Goal: Task Accomplishment & Management: Manage account settings

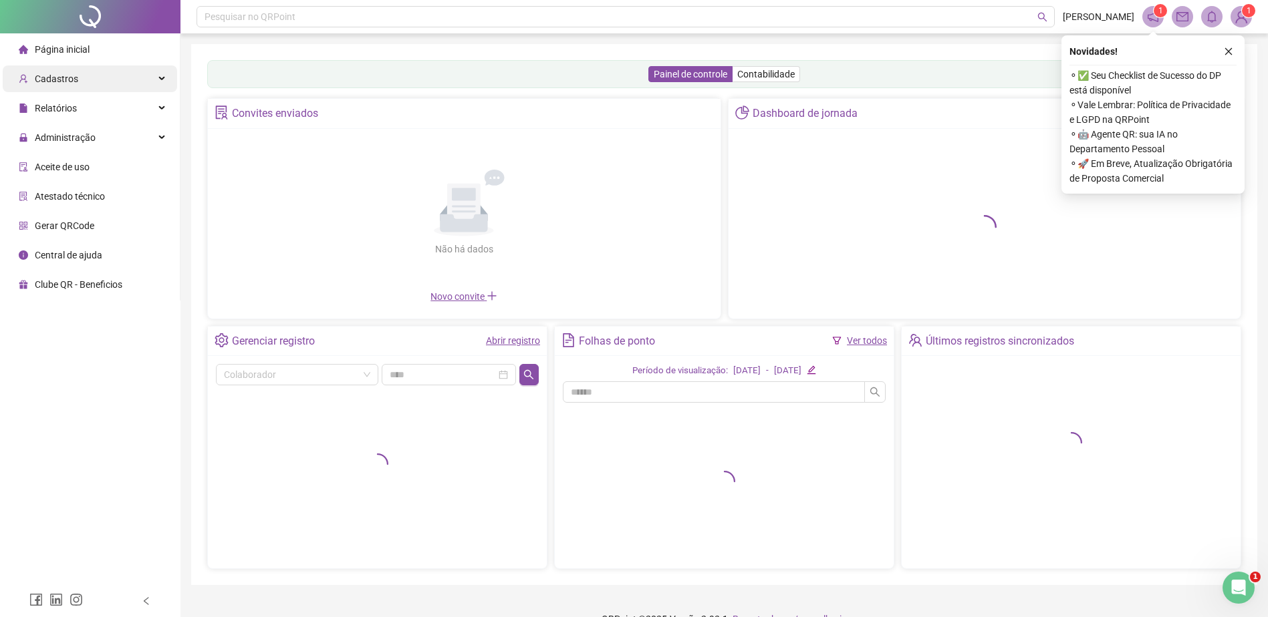
click at [123, 80] on div "Cadastros" at bounding box center [90, 78] width 174 height 27
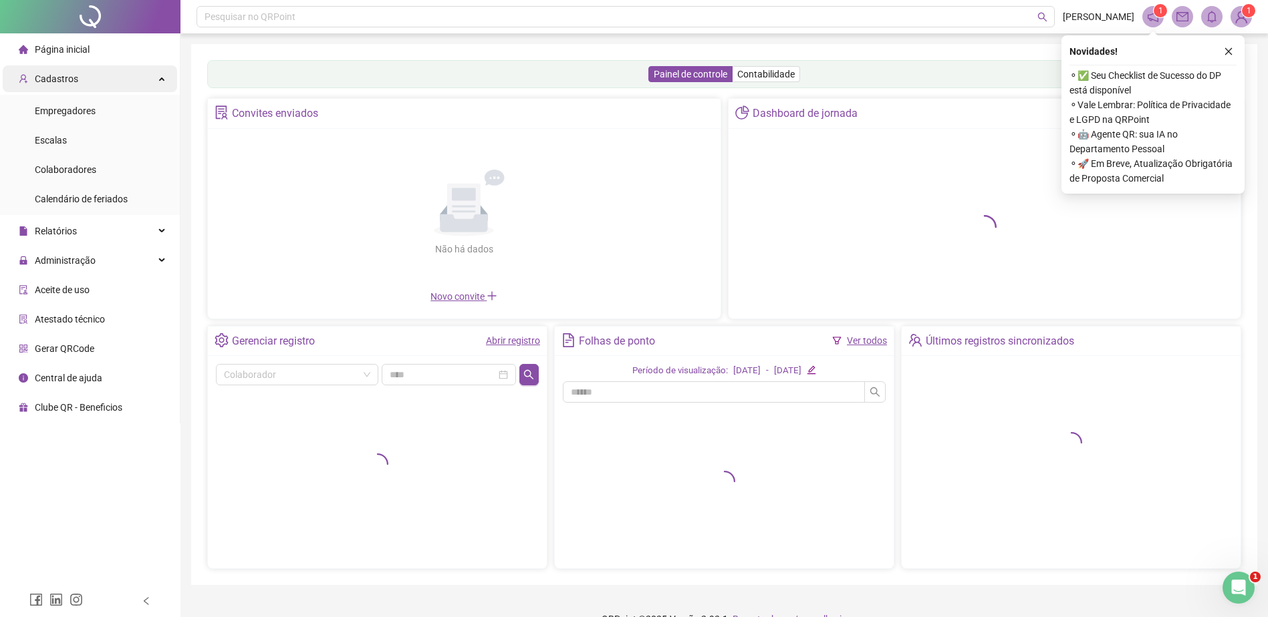
click at [124, 75] on div "Cadastros" at bounding box center [90, 78] width 174 height 27
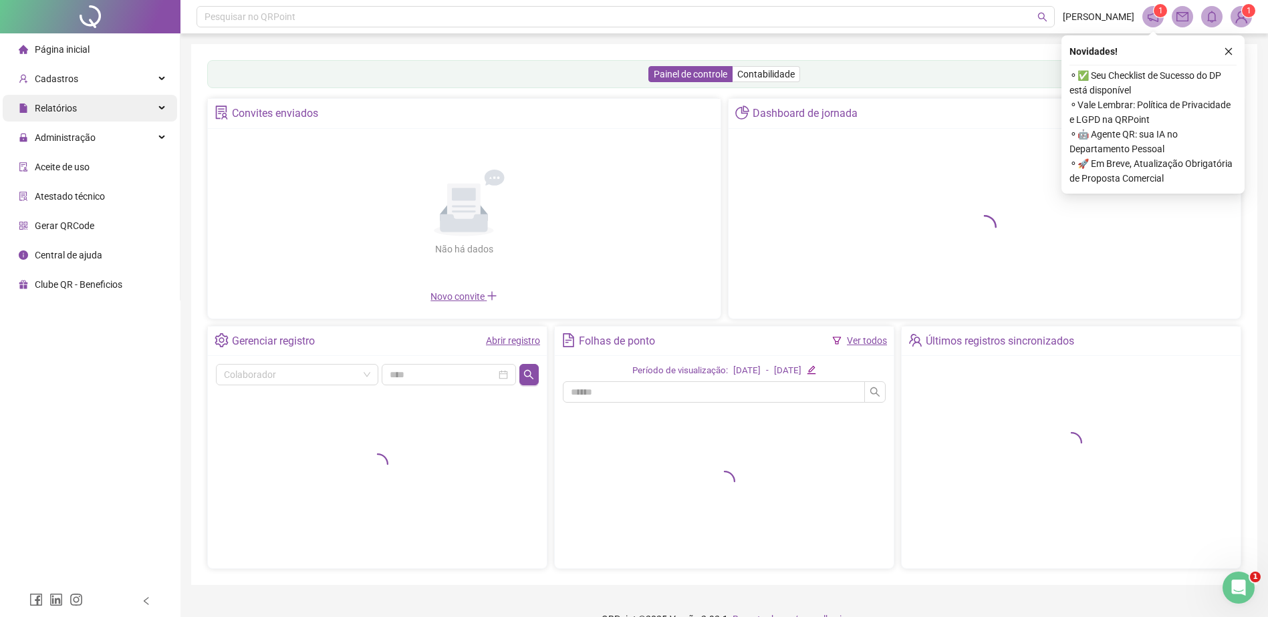
click at [112, 109] on div "Relatórios" at bounding box center [90, 108] width 174 height 27
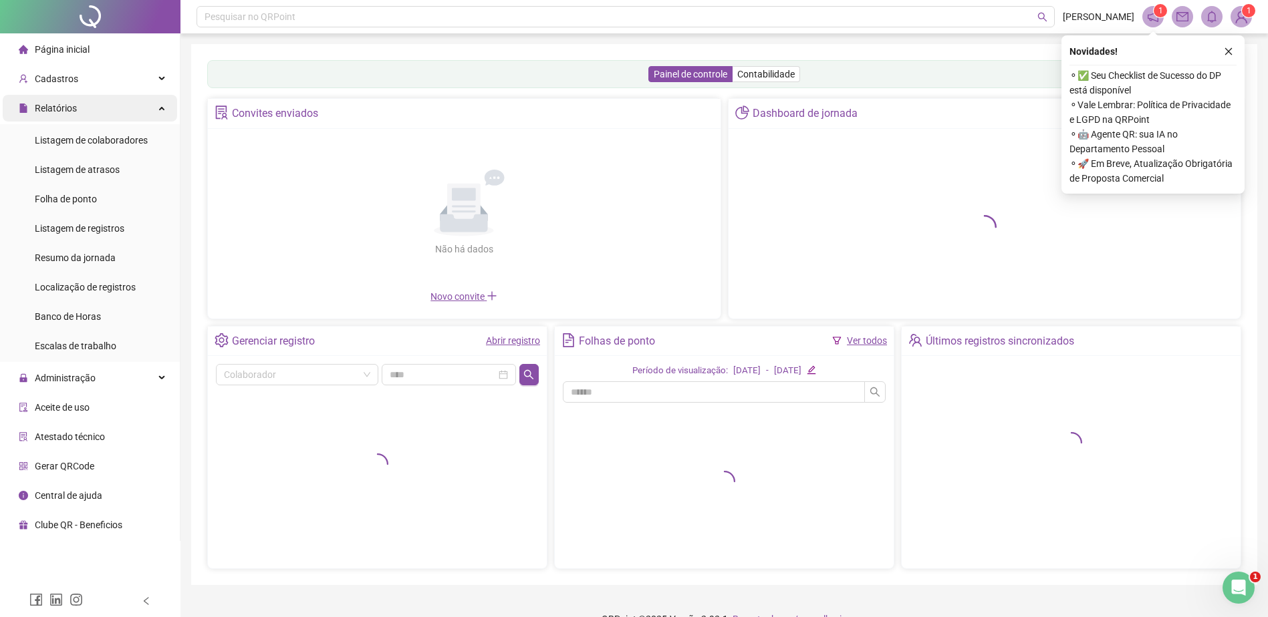
click at [112, 109] on div "Relatórios" at bounding box center [90, 108] width 174 height 27
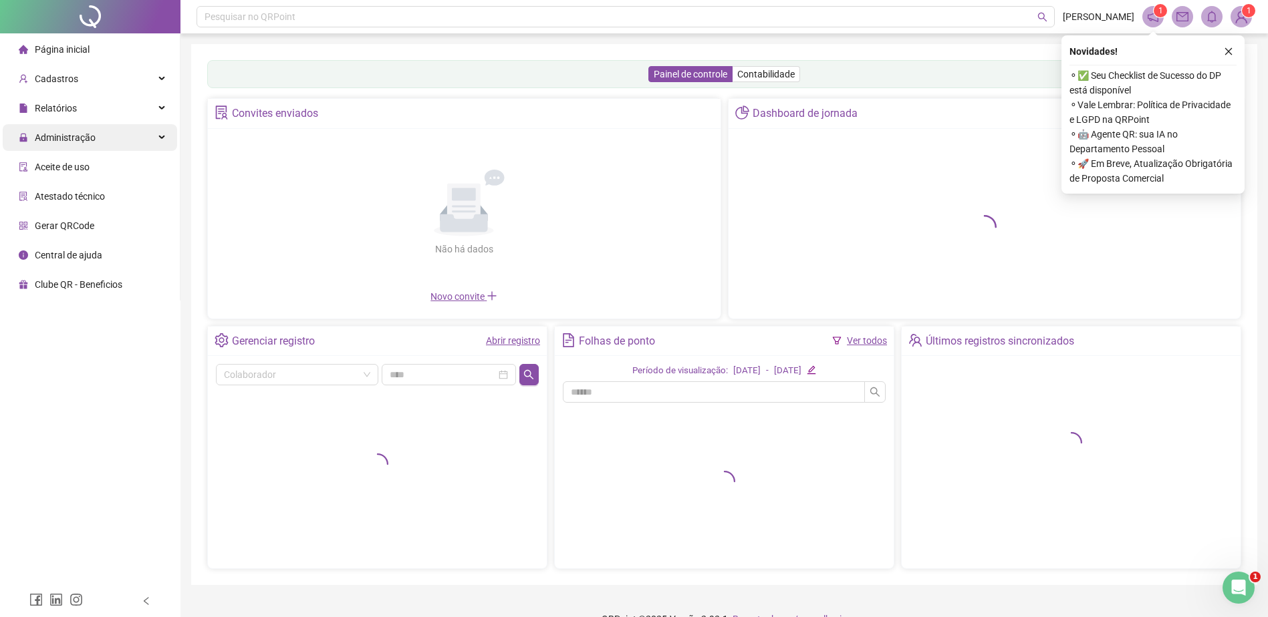
click at [119, 145] on div "Administração" at bounding box center [90, 137] width 174 height 27
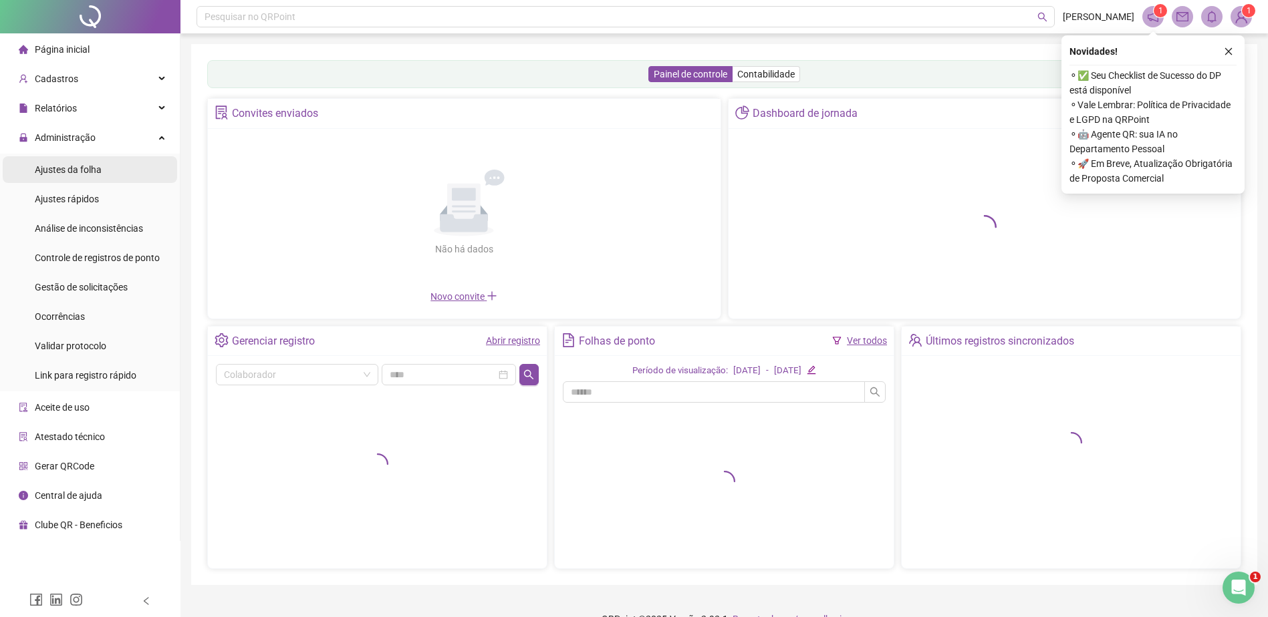
click at [107, 174] on li "Ajustes da folha" at bounding box center [90, 169] width 174 height 27
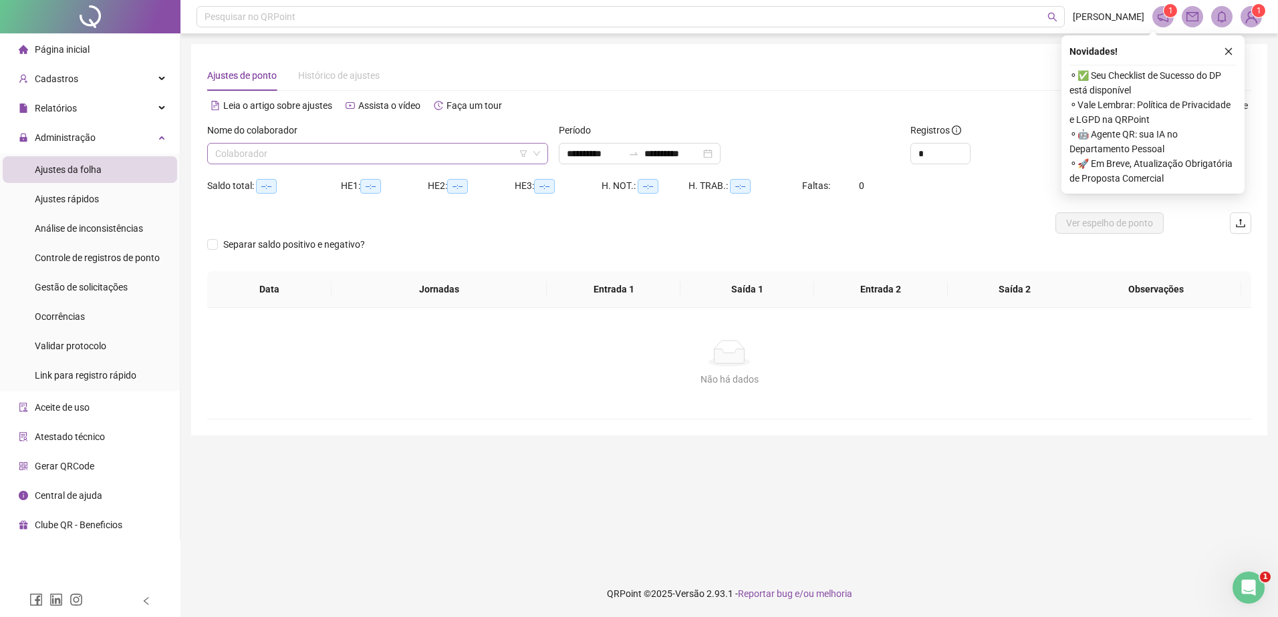
click at [306, 152] on input "search" at bounding box center [371, 154] width 313 height 20
type input "**********"
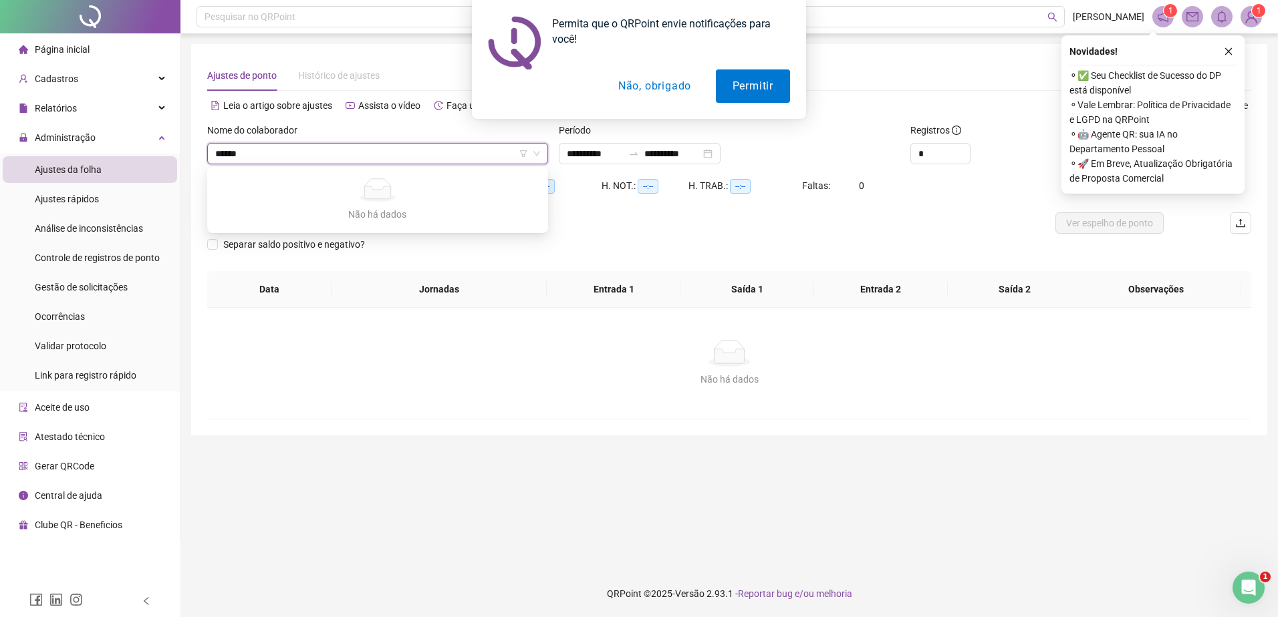
type input "*****"
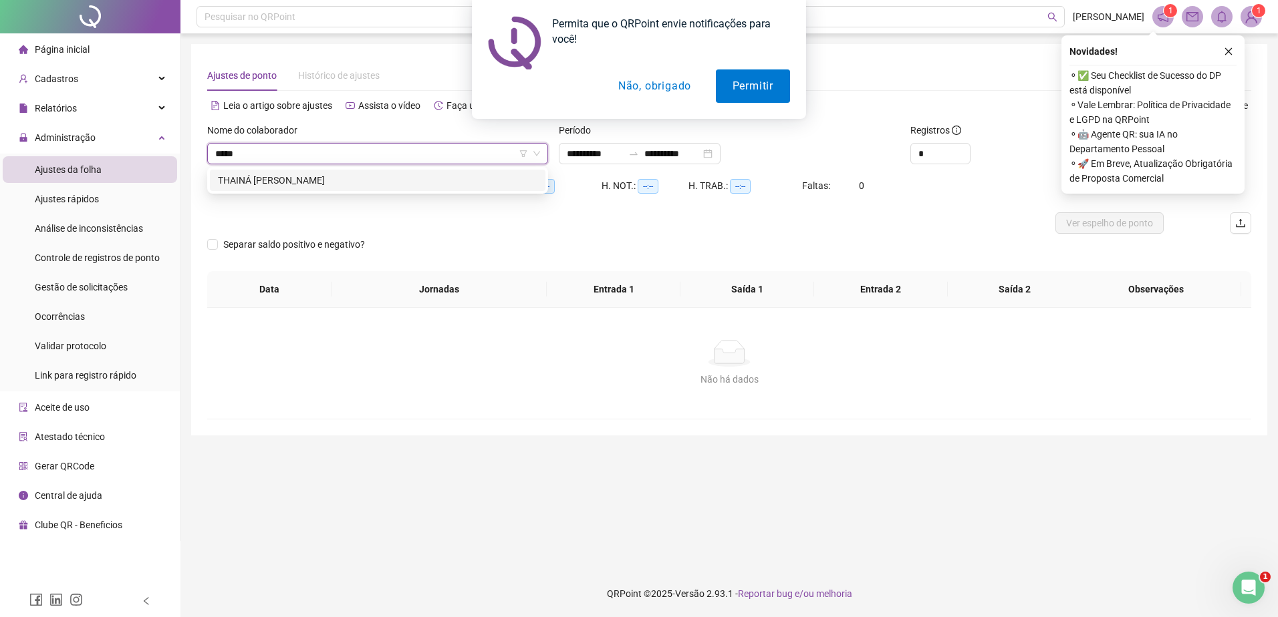
click at [335, 178] on div "THAINÁ [PERSON_NAME]" at bounding box center [377, 180] width 319 height 15
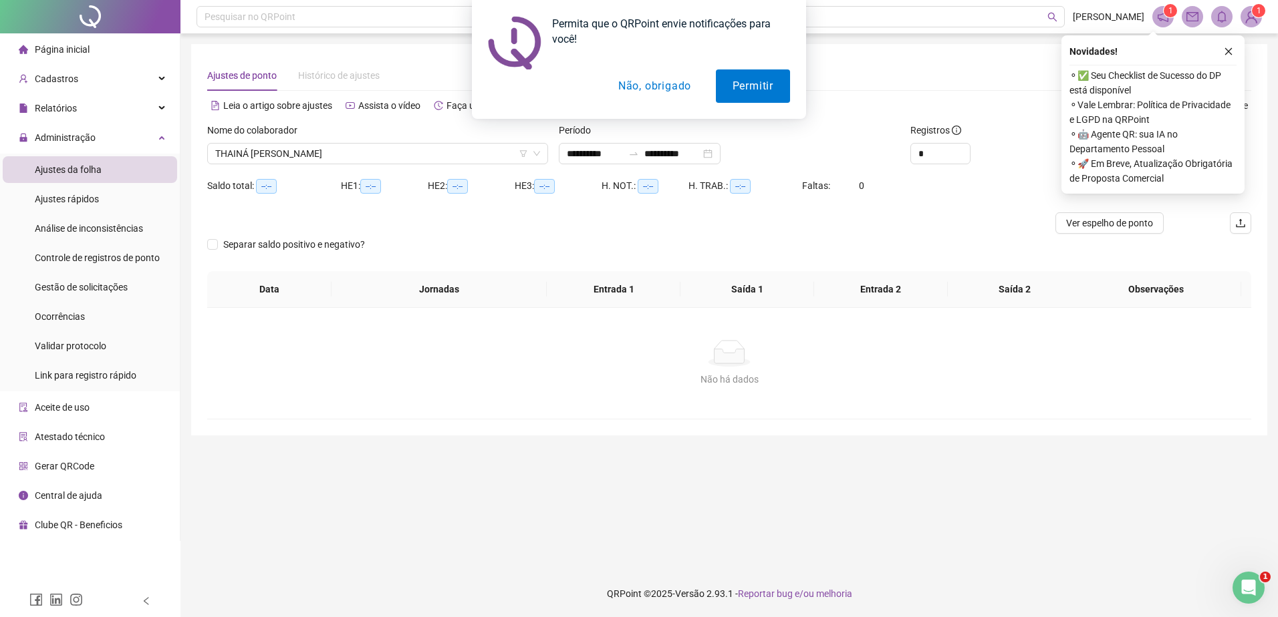
click at [632, 80] on button "Não, obrigado" at bounding box center [654, 86] width 106 height 33
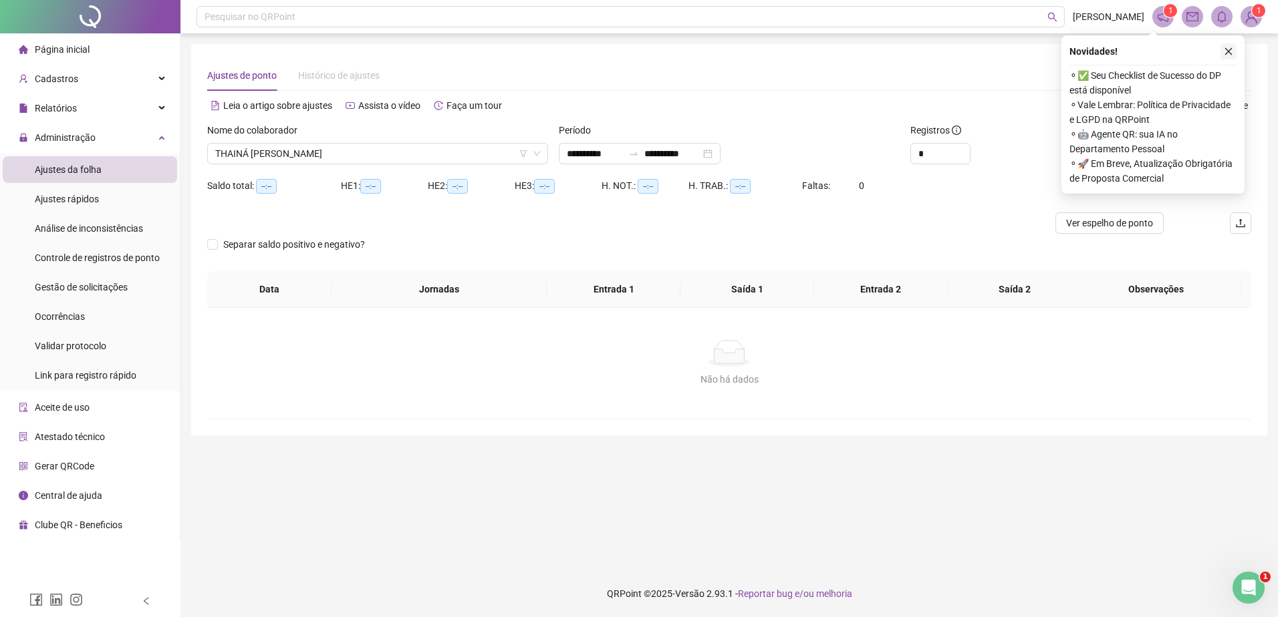
click at [1232, 45] on button "button" at bounding box center [1228, 51] width 16 height 16
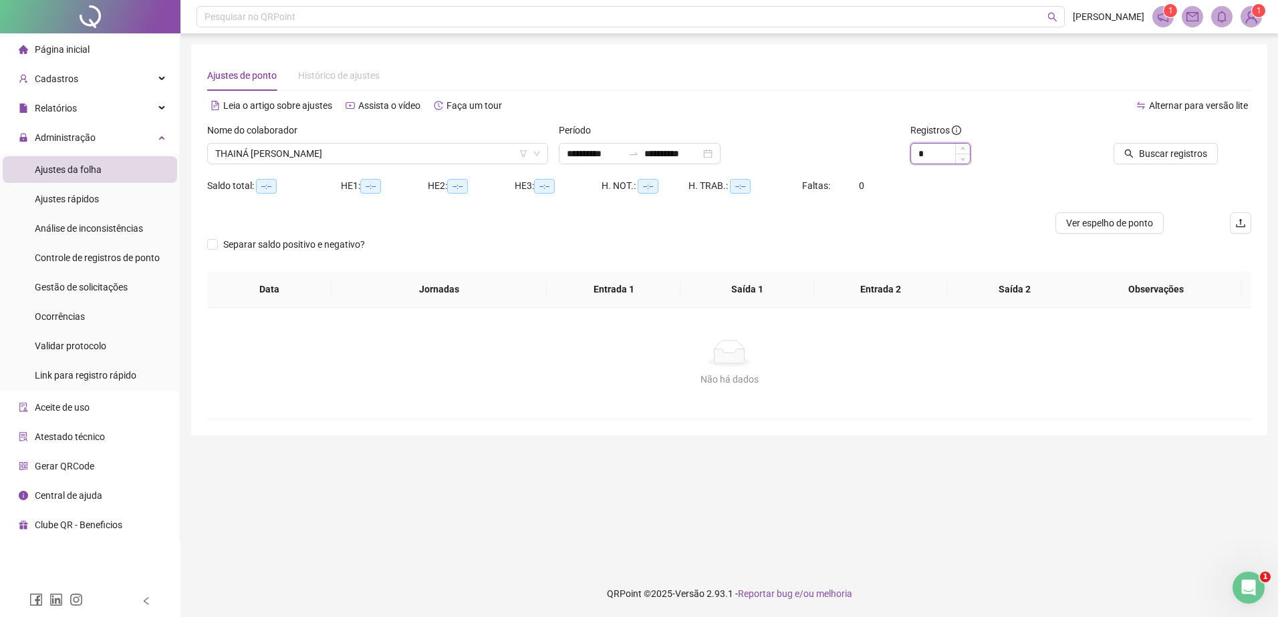
click at [947, 156] on input "*" at bounding box center [940, 154] width 59 height 20
type input "*"
click at [965, 146] on span "Increase Value" at bounding box center [962, 150] width 15 height 12
click at [1175, 155] on span "Buscar registros" at bounding box center [1173, 153] width 68 height 15
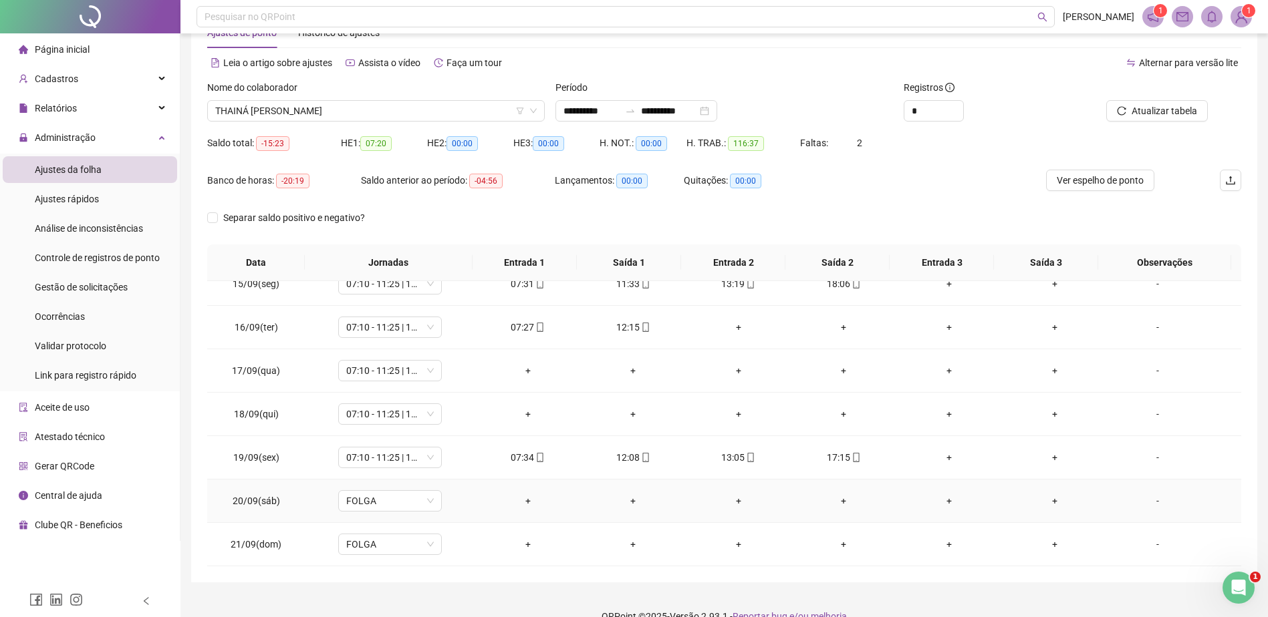
scroll to position [65, 0]
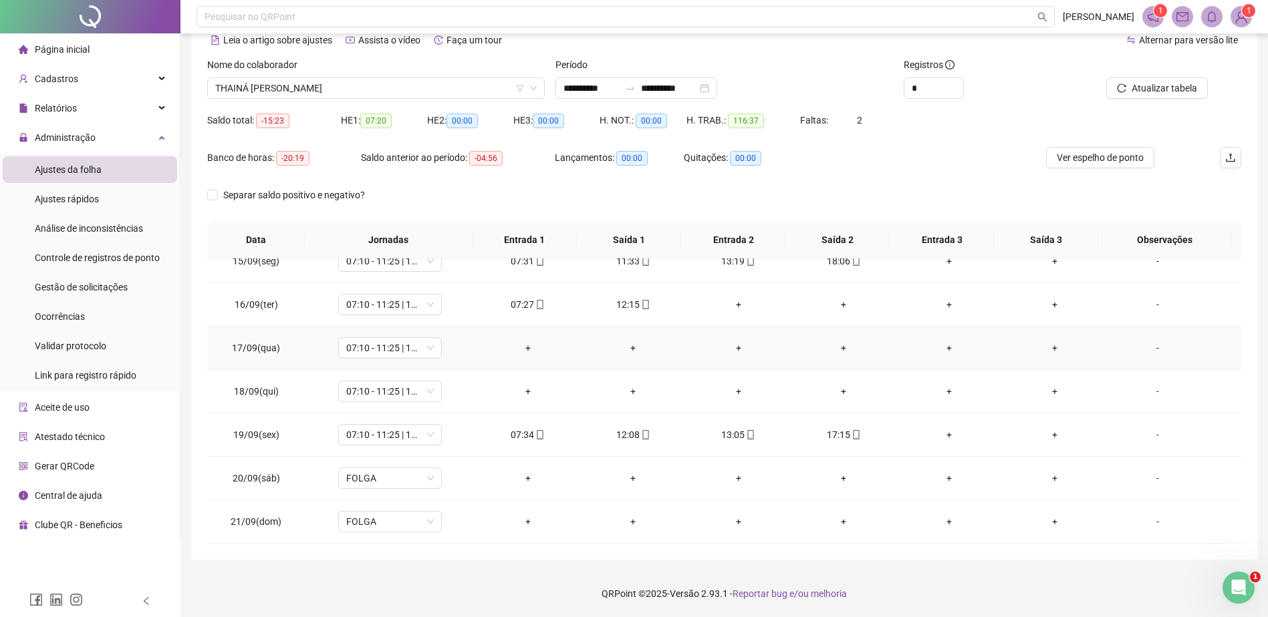
click at [1147, 345] on div "-" at bounding box center [1157, 348] width 79 height 15
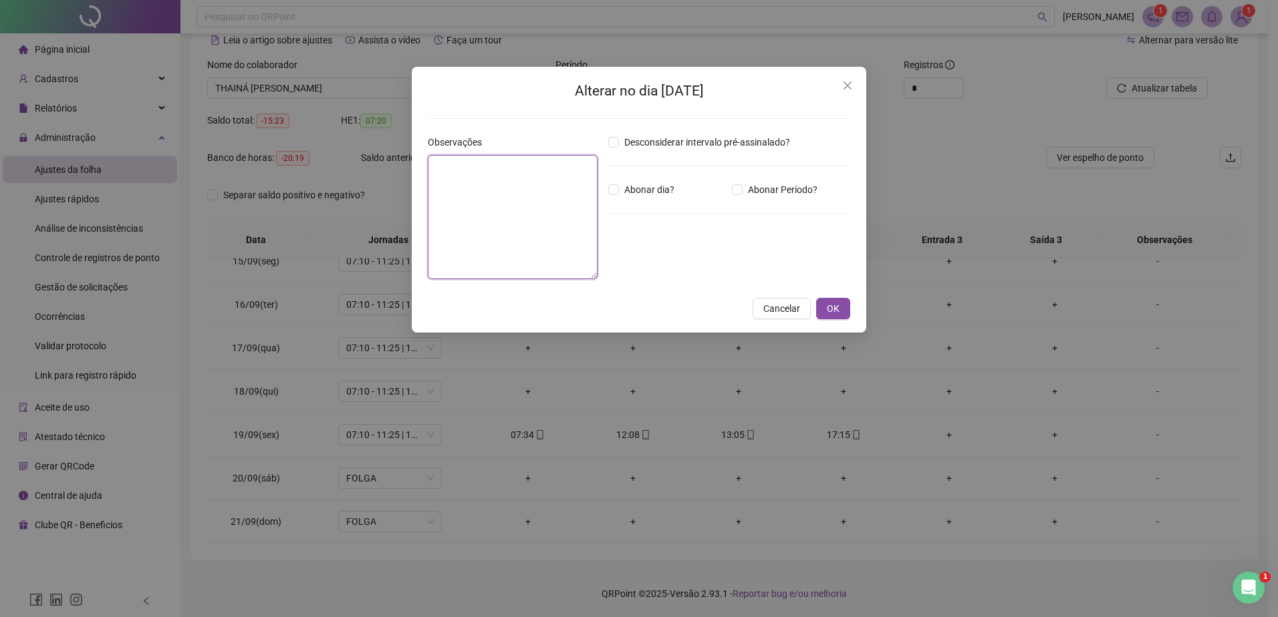
click at [466, 236] on textarea at bounding box center [513, 217] width 170 height 124
drag, startPoint x: 539, startPoint y: 164, endPoint x: 377, endPoint y: 171, distance: 162.6
click at [377, 171] on div "**********" at bounding box center [639, 308] width 1278 height 617
type textarea "**********"
click at [840, 313] on button "OK" at bounding box center [833, 308] width 34 height 21
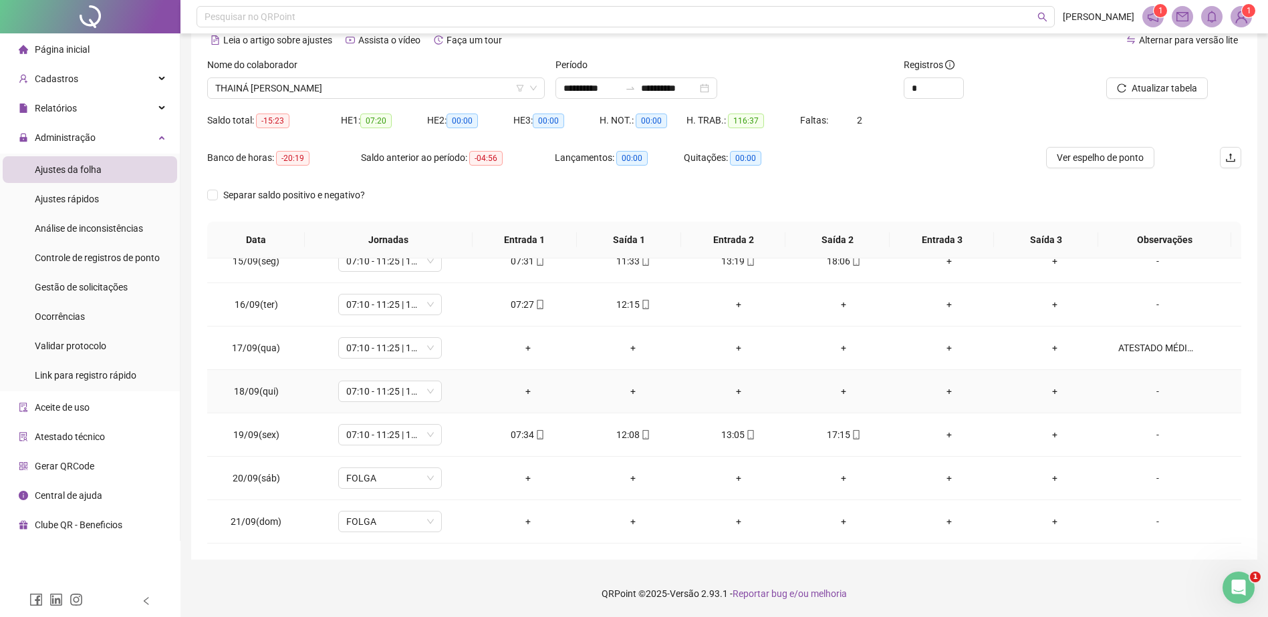
click at [1145, 388] on div "-" at bounding box center [1157, 391] width 79 height 15
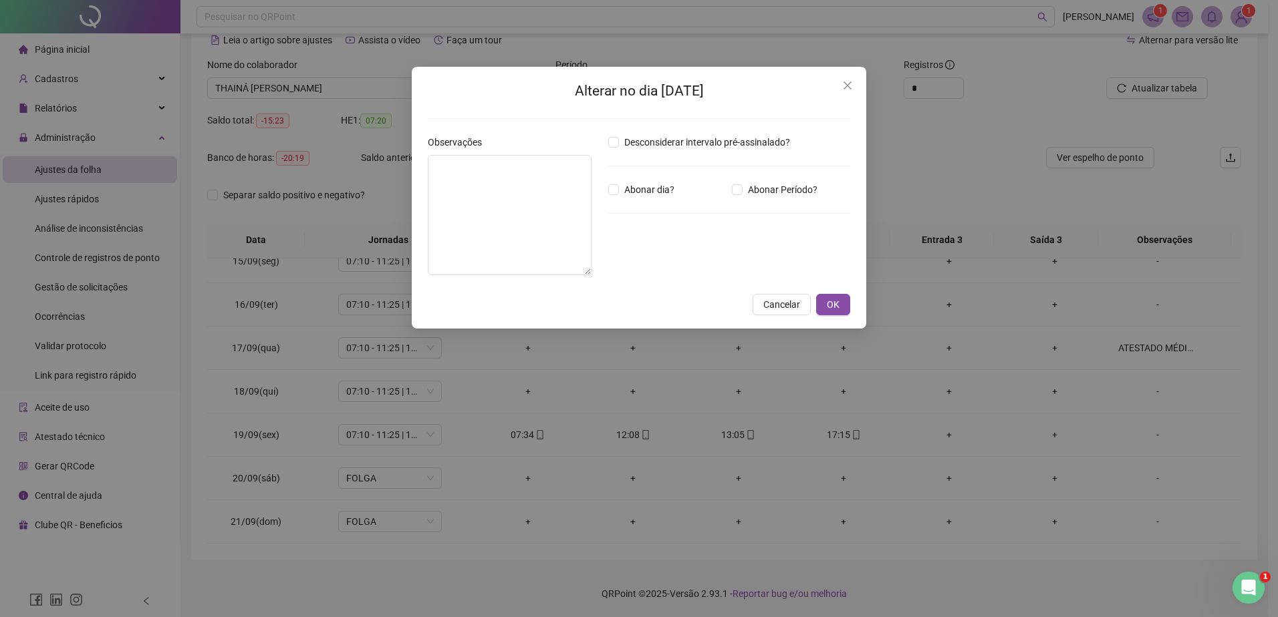
click at [628, 247] on div "Desconsiderar intervalo pré-assinalado? Abonar dia? Abonar Período? Horas a abo…" at bounding box center [729, 210] width 253 height 151
click at [591, 235] on textarea at bounding box center [510, 215] width 164 height 120
click at [509, 207] on textarea at bounding box center [510, 215] width 164 height 120
paste textarea "**********"
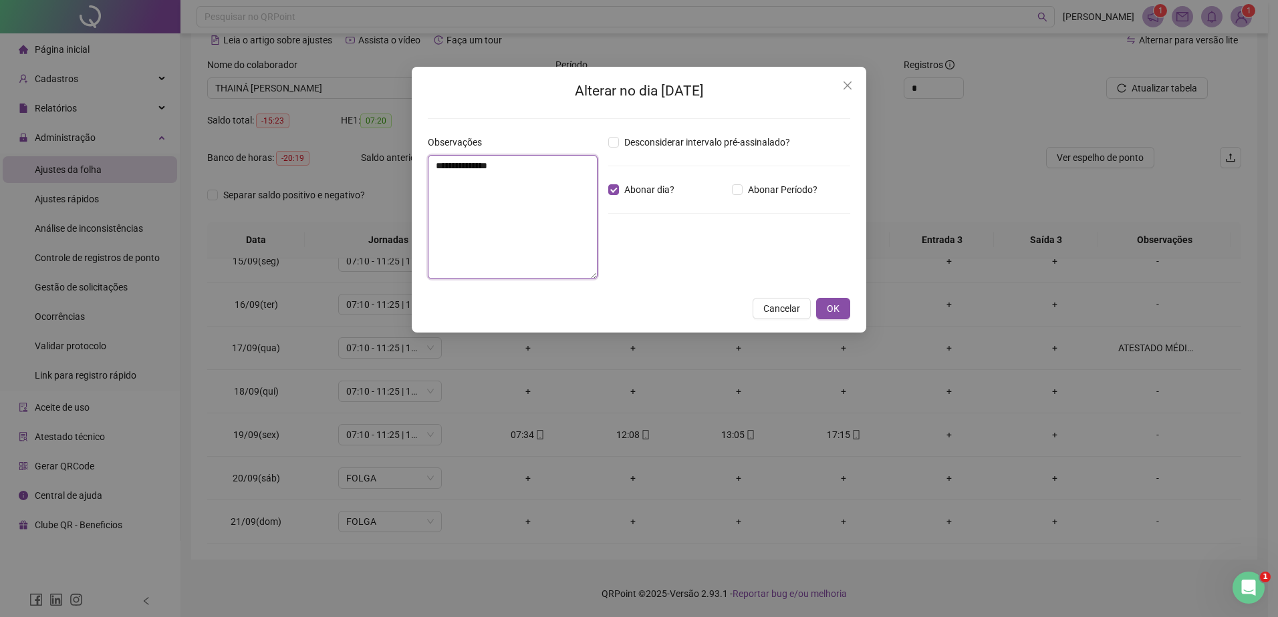
type textarea "**********"
click at [852, 309] on div "**********" at bounding box center [639, 200] width 454 height 266
click at [841, 307] on button "OK" at bounding box center [833, 308] width 34 height 21
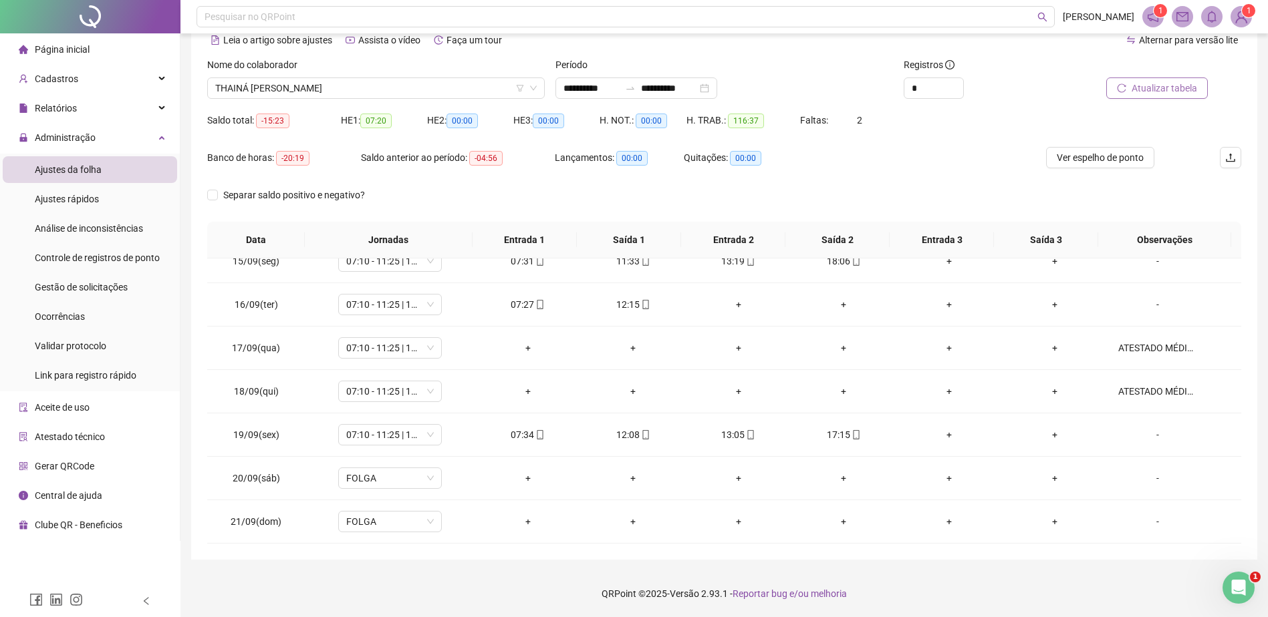
click at [1155, 92] on span "Atualizar tabela" at bounding box center [1163, 88] width 65 height 15
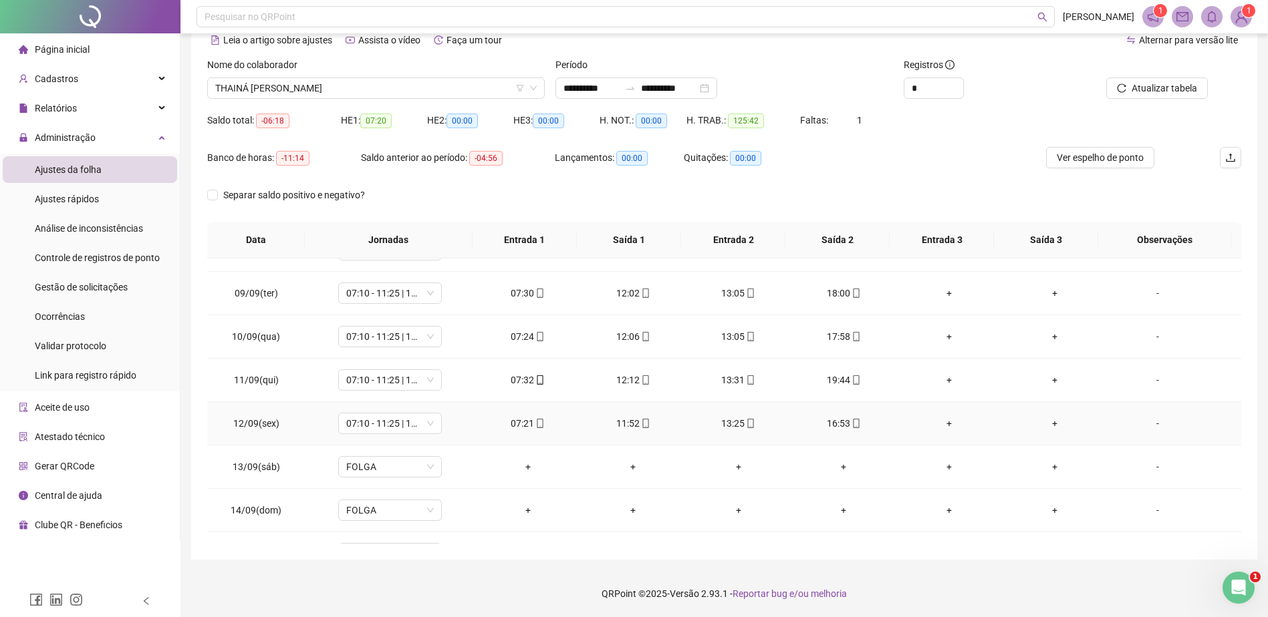
scroll to position [627, 0]
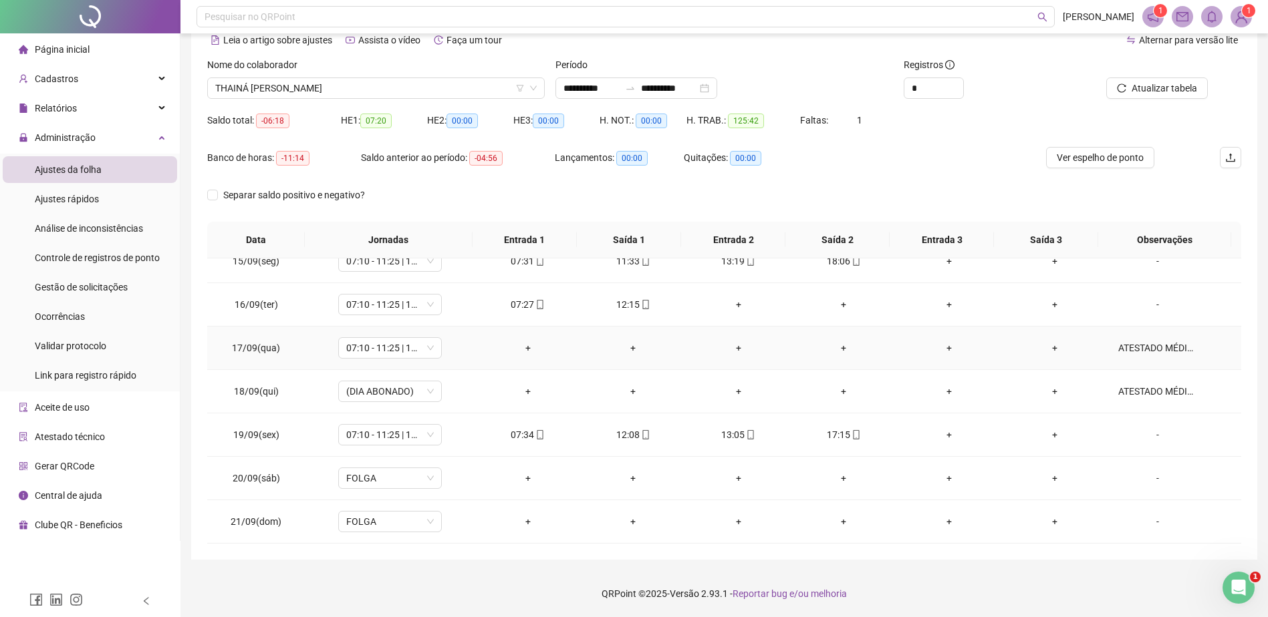
click at [1135, 354] on div "ATESTADO MÉDICO" at bounding box center [1157, 348] width 79 height 15
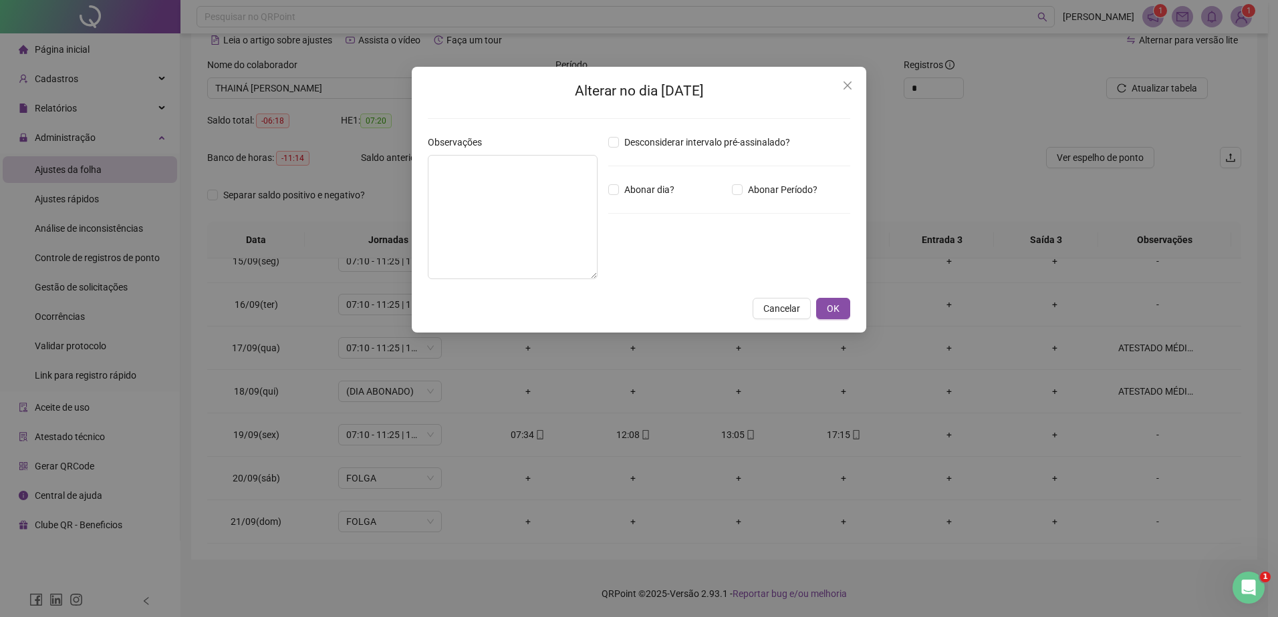
type textarea "**********"
click at [634, 186] on span "Abonar dia?" at bounding box center [649, 189] width 61 height 15
click at [556, 197] on textarea "**********" at bounding box center [513, 217] width 170 height 124
click at [839, 309] on button "OK" at bounding box center [833, 308] width 34 height 21
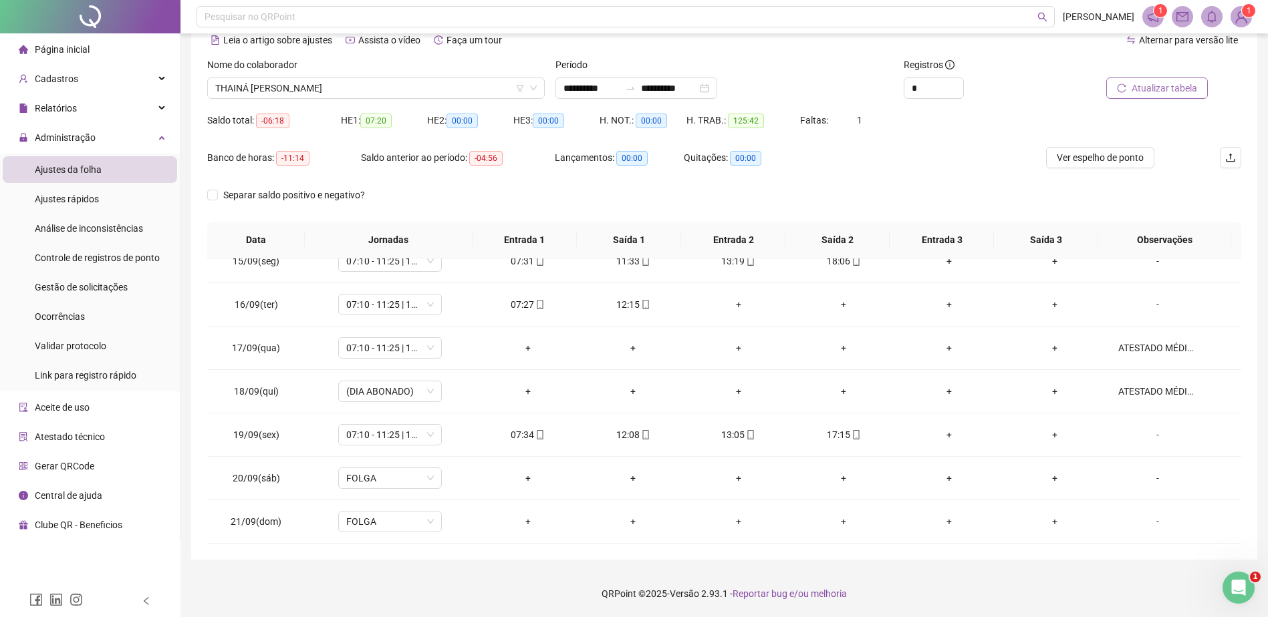
click at [1152, 83] on span "Atualizar tabela" at bounding box center [1163, 88] width 65 height 15
click at [1160, 76] on div at bounding box center [1142, 67] width 130 height 20
click at [1156, 82] on span "Atualizar tabela" at bounding box center [1163, 88] width 65 height 15
click at [1181, 97] on button "Atualizar tabela" at bounding box center [1157, 88] width 102 height 21
click at [1151, 85] on span "Atualizar tabela" at bounding box center [1163, 88] width 65 height 15
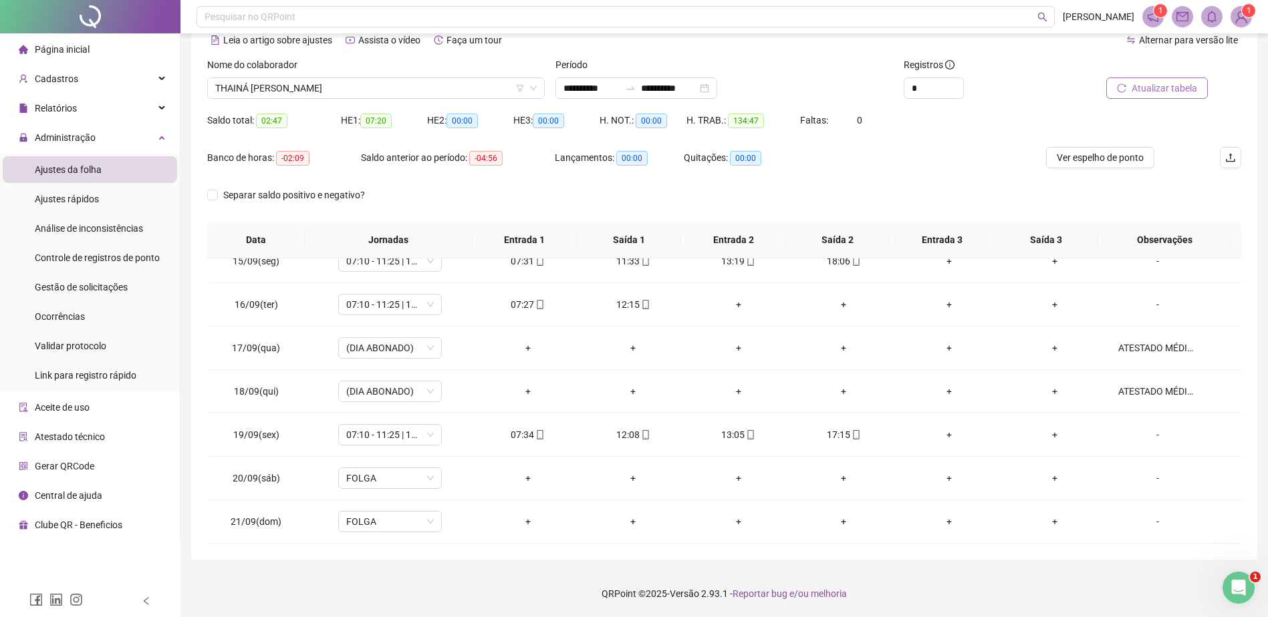
click at [1165, 79] on button "Atualizar tabela" at bounding box center [1157, 88] width 102 height 21
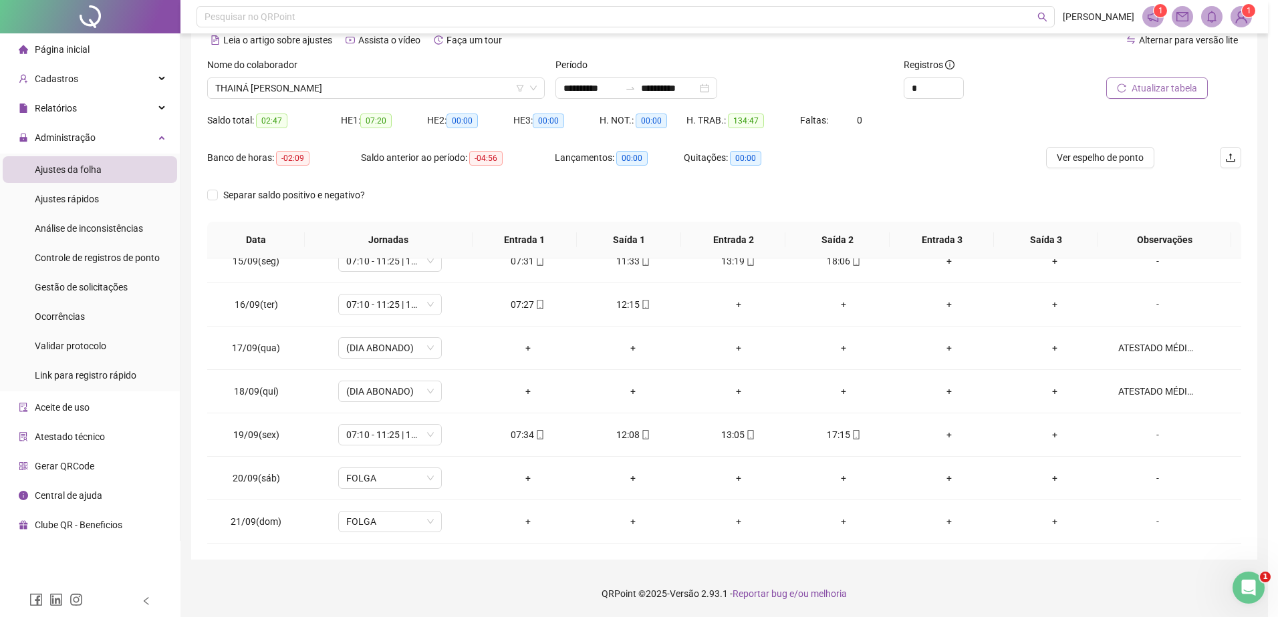
click at [1165, 79] on div "Atualizando tabela Atualizando e reorganizando os registros... OK" at bounding box center [639, 308] width 1278 height 617
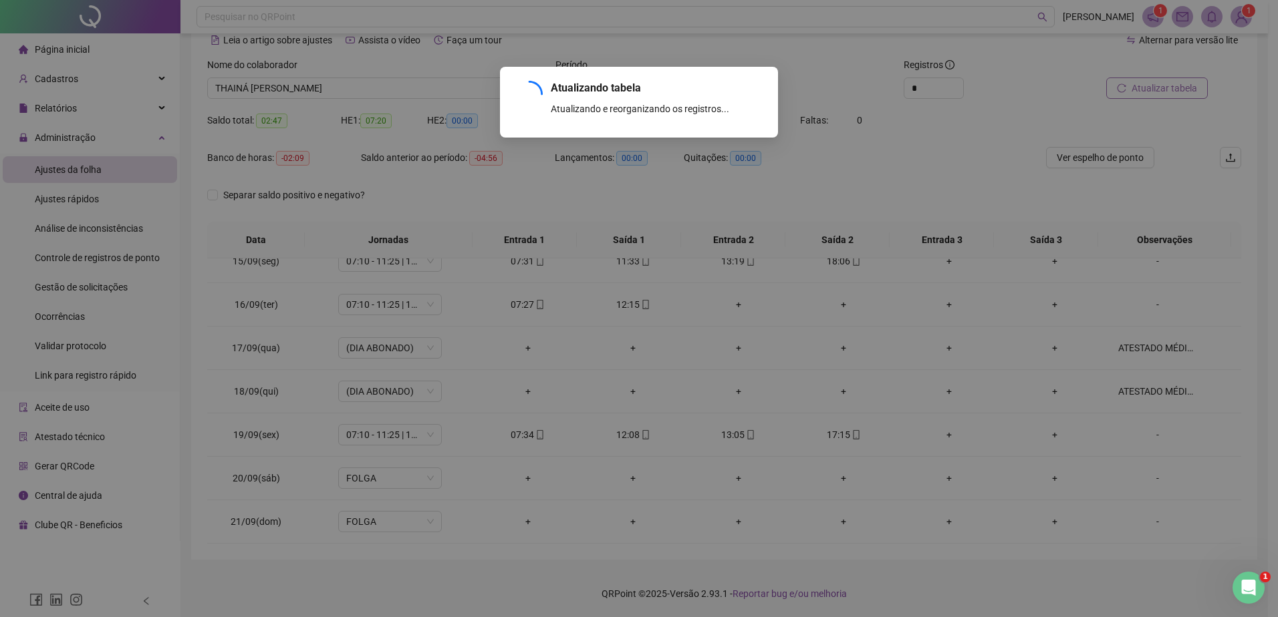
click at [1165, 79] on div "Atualizando tabela Atualizando e reorganizando os registros... OK" at bounding box center [639, 308] width 1278 height 617
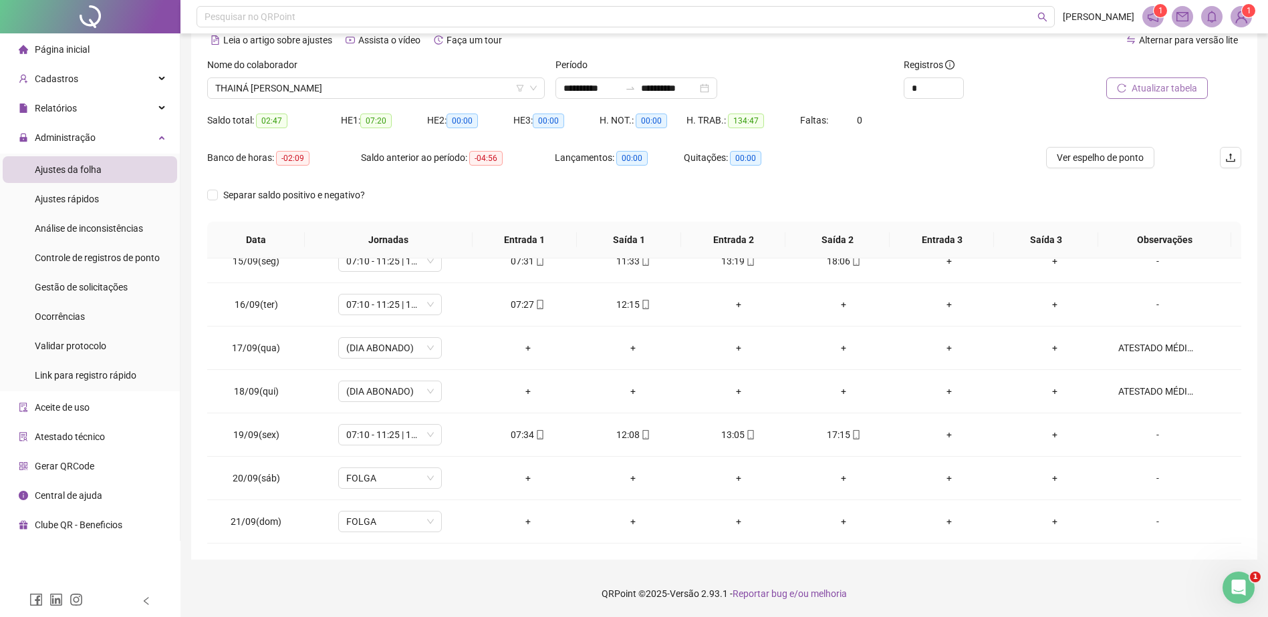
click at [1164, 88] on span "Atualizar tabela" at bounding box center [1163, 88] width 65 height 15
